Goal: Task Accomplishment & Management: Manage account settings

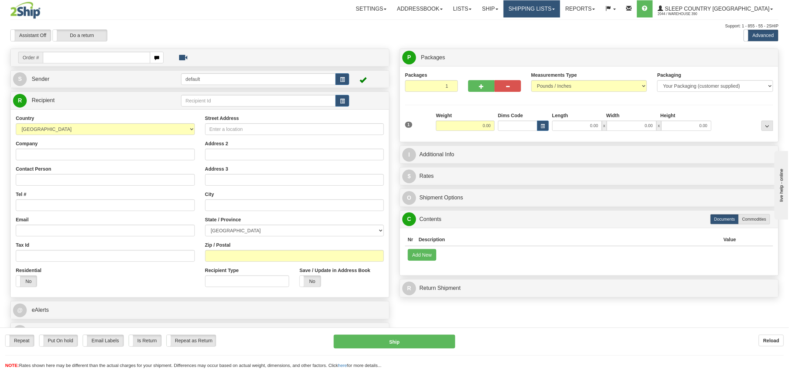
click at [560, 10] on link "Shipping lists" at bounding box center [531, 8] width 57 height 17
click at [540, 26] on span "Current Shipments" at bounding box center [520, 23] width 40 height 5
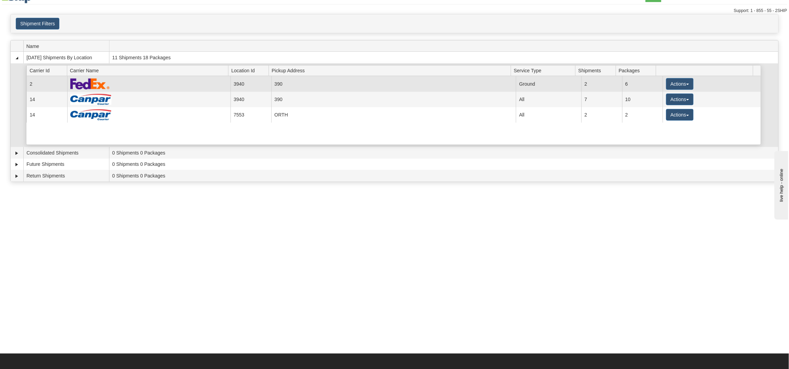
scroll to position [17, 0]
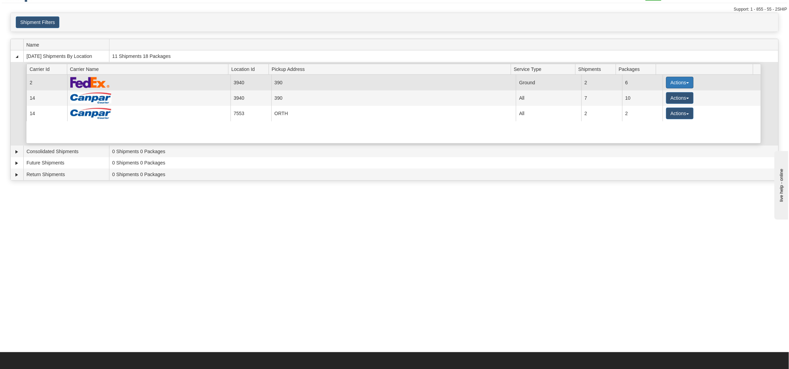
click at [676, 80] on button "Actions" at bounding box center [679, 83] width 27 height 12
click at [660, 105] on span "Close" at bounding box center [653, 104] width 16 height 5
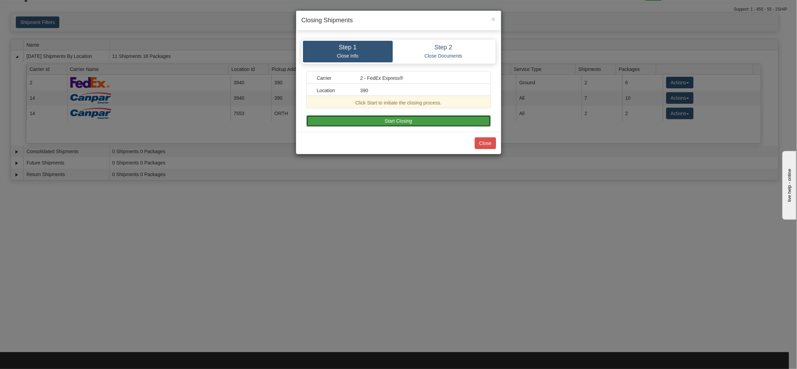
click at [391, 121] on button "Start Closing" at bounding box center [398, 121] width 185 height 12
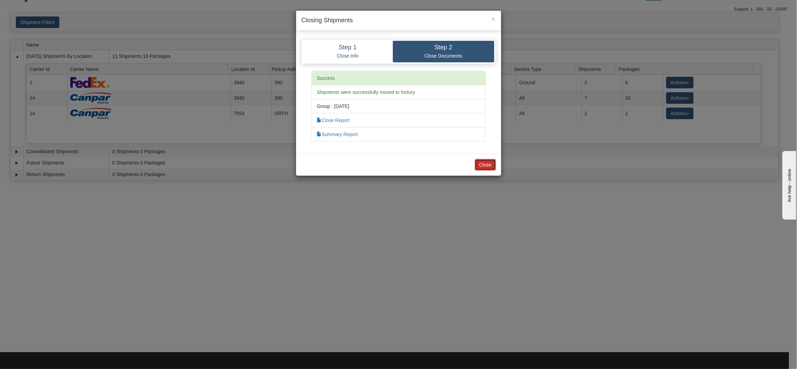
click at [481, 162] on button "Close" at bounding box center [485, 165] width 21 height 12
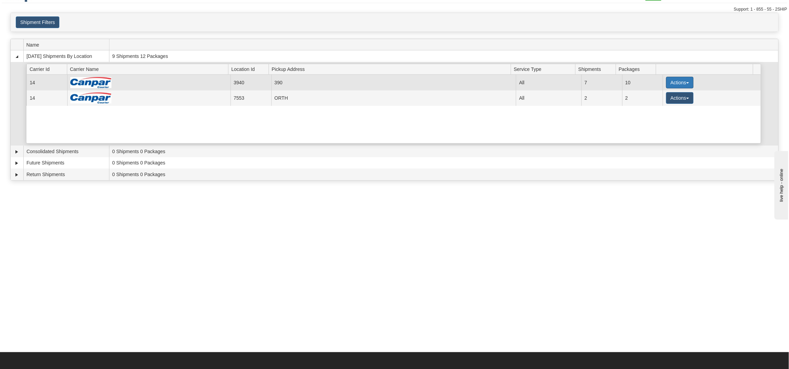
click at [674, 77] on button "Actions" at bounding box center [679, 83] width 27 height 12
click at [652, 105] on span "Close" at bounding box center [653, 104] width 16 height 5
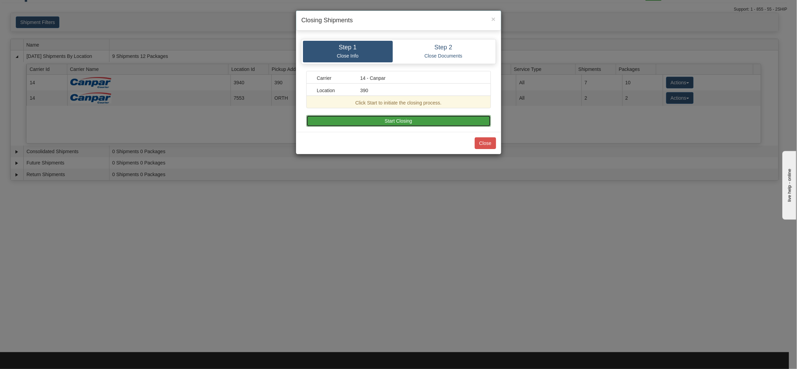
click at [440, 120] on button "Start Closing" at bounding box center [398, 121] width 185 height 12
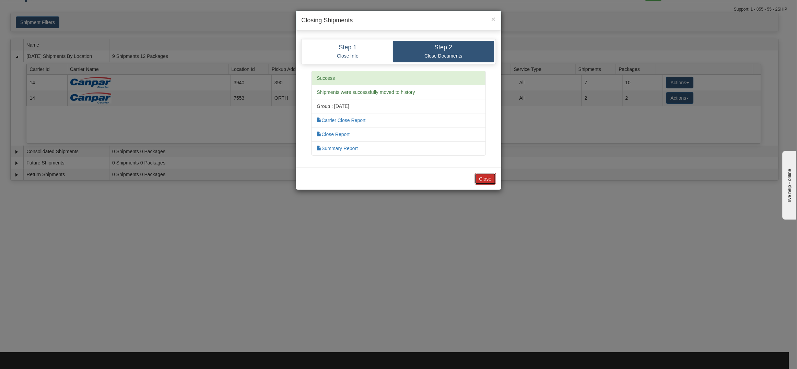
click at [490, 180] on button "Close" at bounding box center [485, 179] width 21 height 12
